Goal: Task Accomplishment & Management: Complete application form

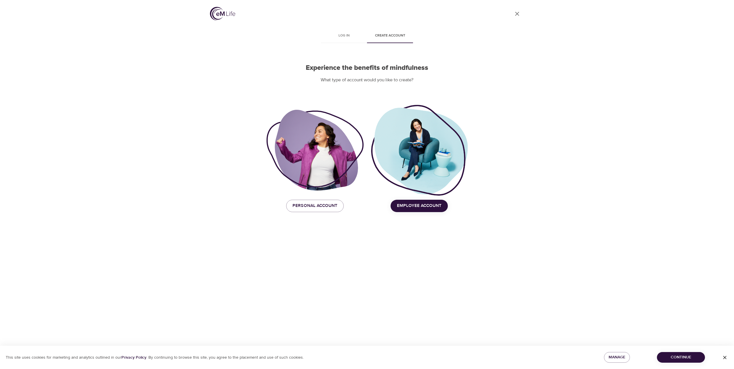
click at [418, 206] on span "Employee Account" at bounding box center [419, 205] width 45 height 7
click at [320, 207] on span "Personal Account" at bounding box center [315, 205] width 45 height 7
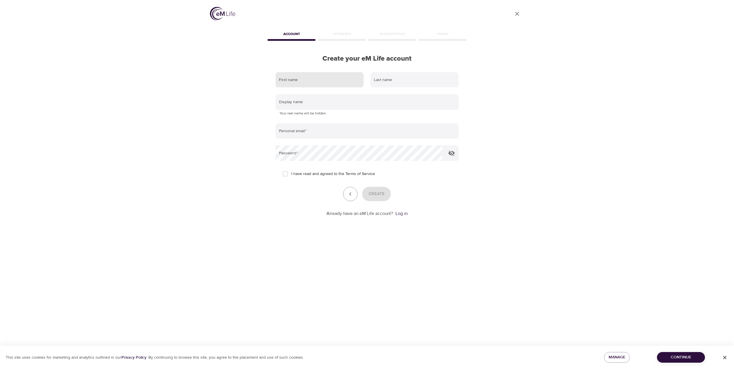
click at [297, 79] on input "text" at bounding box center [320, 80] width 88 height 16
type input "[PERSON_NAME]"
type input "Collicutt"
type input "r"
type input "[PERSON_NAME]"
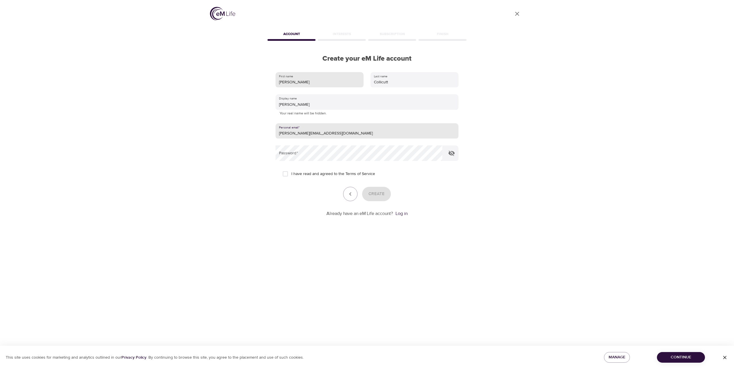
type input "[PERSON_NAME][EMAIL_ADDRESS][DOMAIN_NAME]"
click at [285, 172] on input "I have read and agreed to the Terms of Service" at bounding box center [285, 174] width 12 height 12
checkbox input "true"
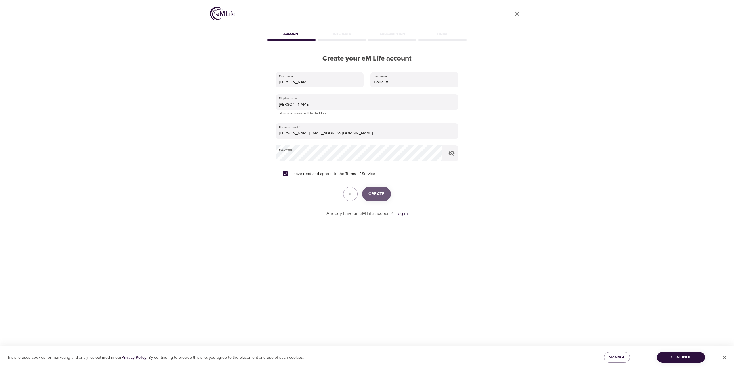
click at [380, 194] on span "Create" at bounding box center [377, 193] width 16 height 7
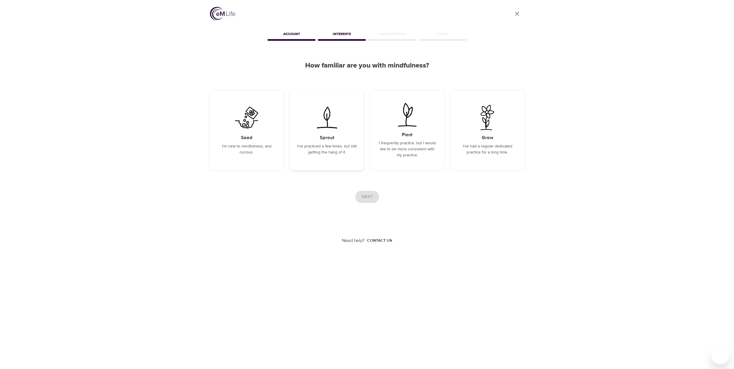
click at [326, 142] on div "Sprout I've practiced a few times, but still getting the hang of it." at bounding box center [326, 131] width 73 height 80
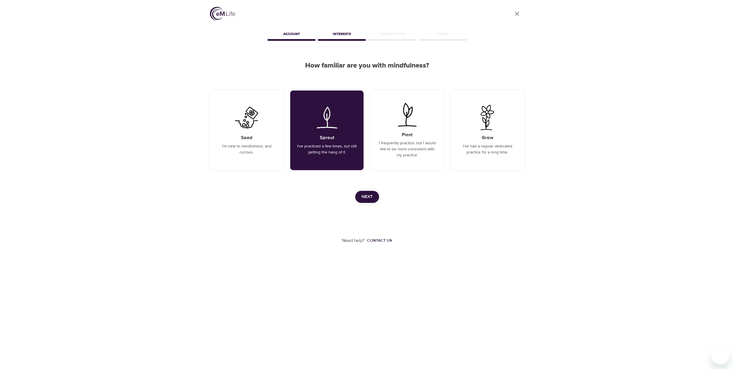
click at [369, 196] on span "Next" at bounding box center [367, 196] width 11 height 7
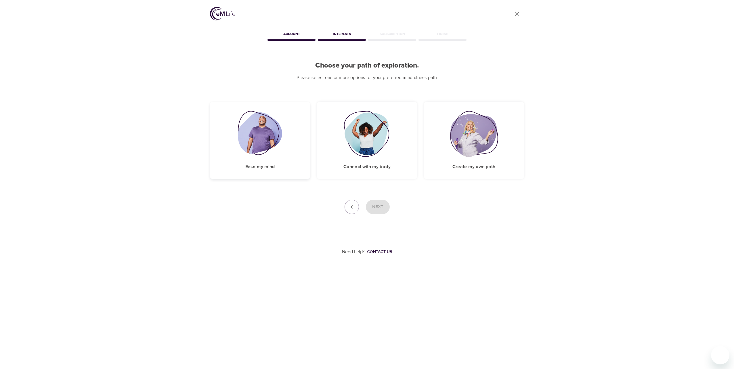
click at [269, 150] on img at bounding box center [260, 134] width 45 height 46
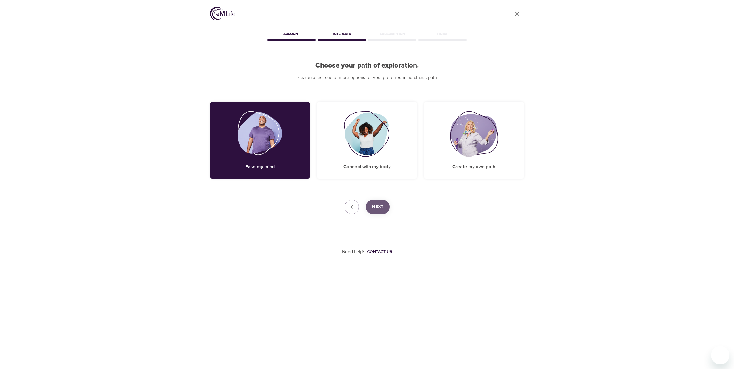
click at [379, 206] on span "Next" at bounding box center [377, 206] width 11 height 7
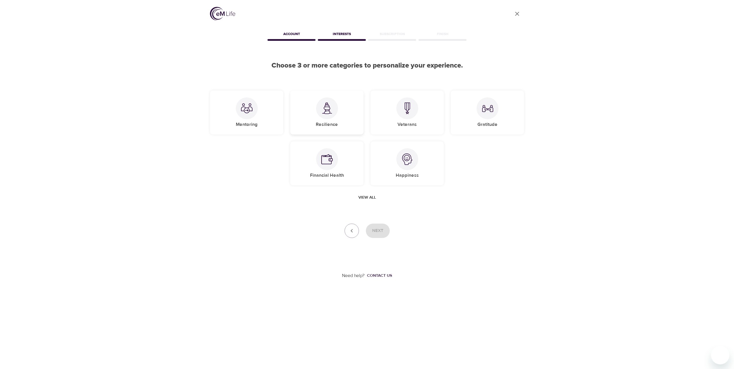
click at [329, 115] on div at bounding box center [327, 109] width 22 height 22
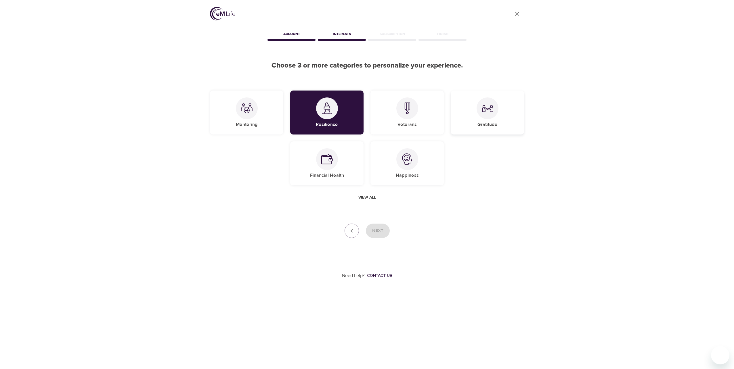
click at [491, 117] on div at bounding box center [488, 109] width 22 height 22
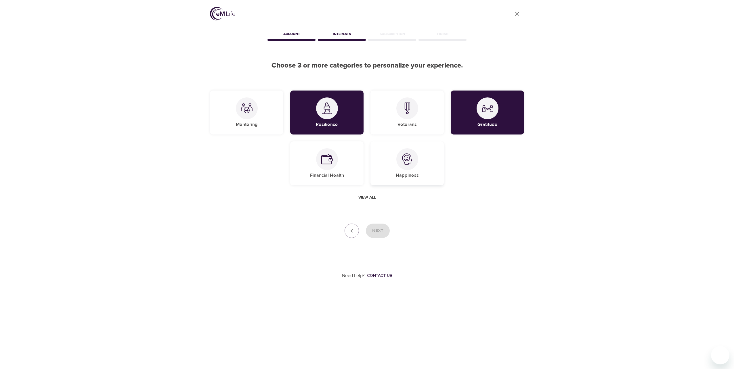
click at [411, 169] on div at bounding box center [407, 159] width 22 height 22
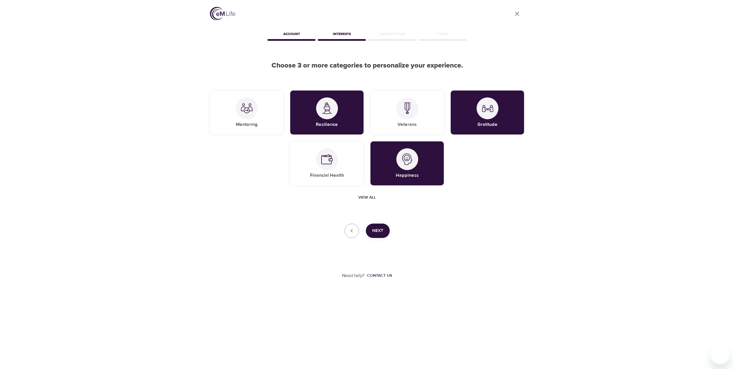
click at [380, 232] on span "Next" at bounding box center [377, 230] width 11 height 7
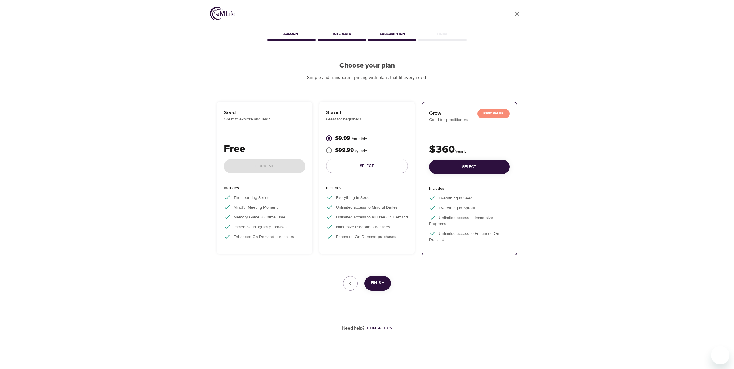
click at [256, 139] on div "Seed Great to explore and learn Free Current" at bounding box center [265, 145] width 82 height 72
click at [274, 168] on div "Free Current" at bounding box center [265, 161] width 82 height 39
click at [273, 137] on div "Seed Great to explore and learn Free Current" at bounding box center [265, 145] width 82 height 72
click at [245, 115] on p "Seed" at bounding box center [265, 113] width 82 height 8
click at [221, 197] on div "Seed Great to explore and learn Free Current Includes The Learning Series Mindf…" at bounding box center [265, 178] width 96 height 152
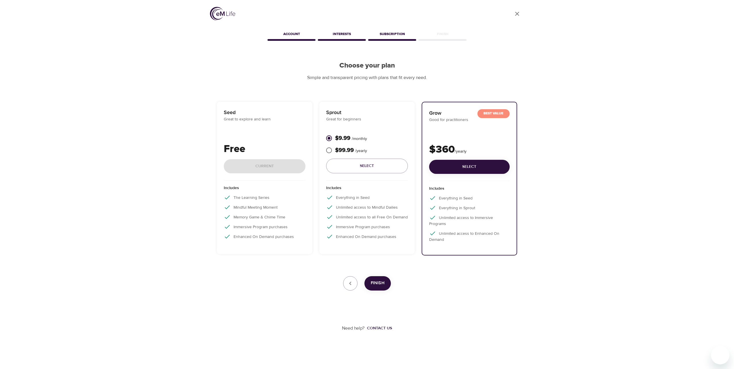
click at [232, 230] on div "Includes The Learning Series Mindful Meeting Moment Memory Game & Chime Time Im…" at bounding box center [265, 214] width 82 height 67
drag, startPoint x: 260, startPoint y: 245, endPoint x: 273, endPoint y: 211, distance: 36.1
click at [262, 244] on div "Includes The Learning Series Mindful Meeting Moment Memory Game & Chime Time Im…" at bounding box center [265, 214] width 82 height 67
click at [274, 200] on p "The Learning Series" at bounding box center [265, 197] width 82 height 7
click at [282, 140] on div "Seed Great to explore and learn Free Current" at bounding box center [265, 145] width 82 height 72
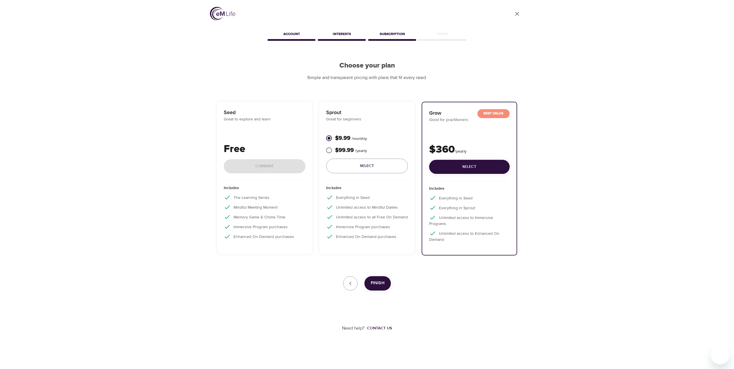
drag, startPoint x: 278, startPoint y: 166, endPoint x: 254, endPoint y: 165, distance: 24.2
click at [278, 167] on div "Free Current" at bounding box center [265, 161] width 82 height 39
click at [246, 165] on div "Free Current" at bounding box center [265, 161] width 82 height 39
click at [272, 168] on div "Free Current" at bounding box center [265, 161] width 82 height 39
click at [382, 285] on span "Finish" at bounding box center [378, 283] width 14 height 7
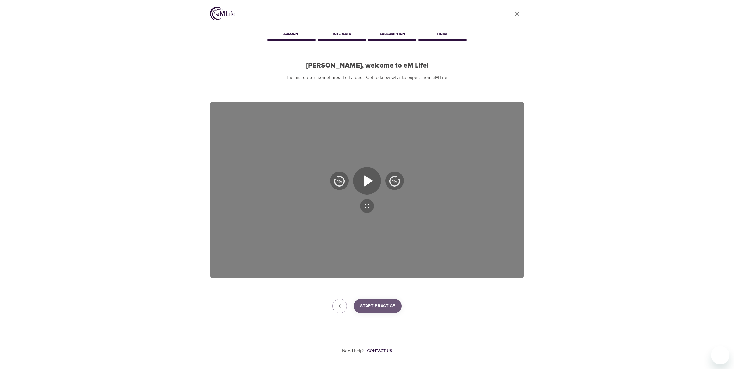
click at [388, 307] on span "Start Practice" at bounding box center [377, 306] width 35 height 7
